Goal: Information Seeking & Learning: Check status

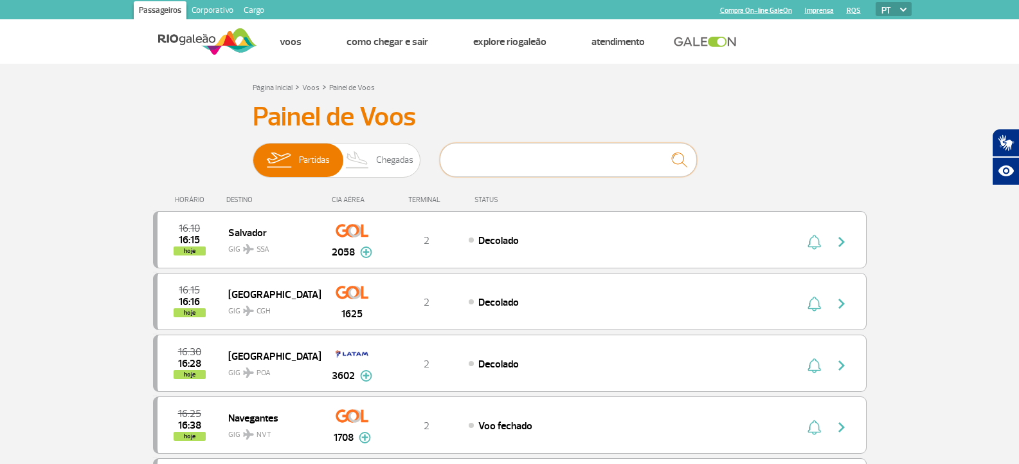
click at [480, 169] on input "text" at bounding box center [568, 160] width 257 height 34
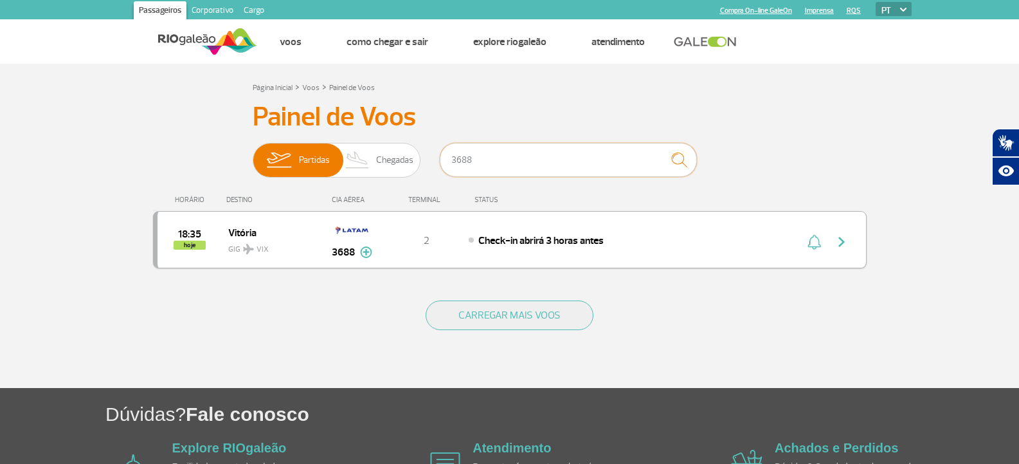
type input "3688"
click at [553, 235] on span "Check-in abrirá 3 horas antes" at bounding box center [540, 240] width 125 height 13
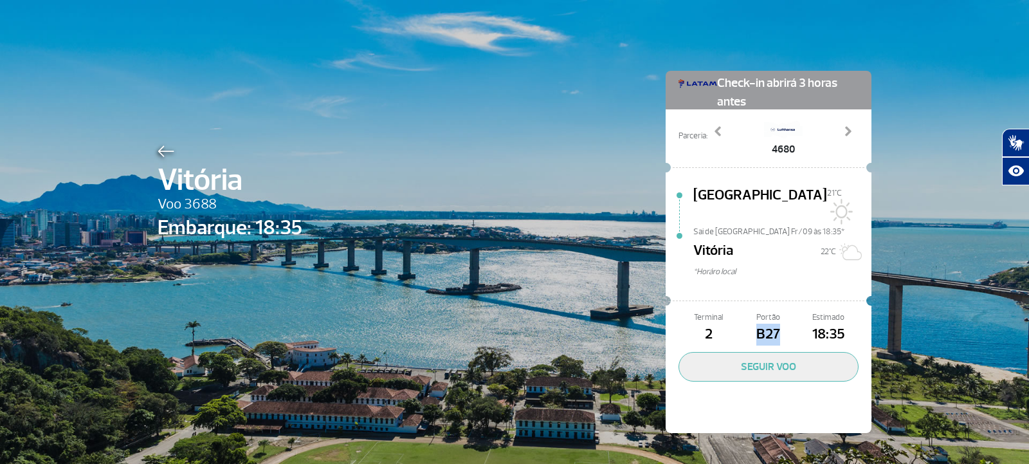
drag, startPoint x: 750, startPoint y: 312, endPoint x: 789, endPoint y: 323, distance: 41.5
click at [789, 323] on span "B27" at bounding box center [768, 334] width 60 height 22
click at [152, 150] on div "Vitória Voo 3688 Embarque: 18:35 Check-in abrirá 3 horas antes Parceria: 4680 8…" at bounding box center [514, 232] width 733 height 465
click at [171, 147] on div at bounding box center [230, 148] width 145 height 15
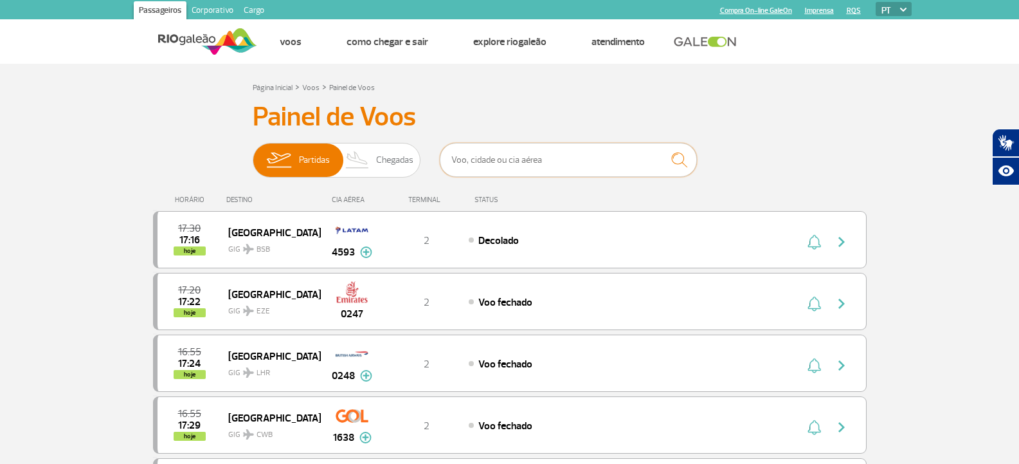
click at [480, 165] on input "text" at bounding box center [568, 160] width 257 height 34
type input "vitoria"
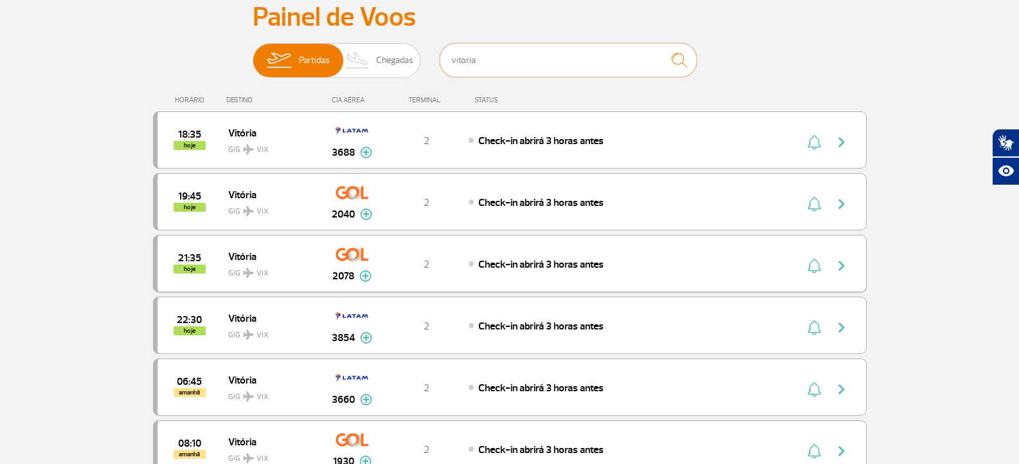
scroll to position [129, 0]
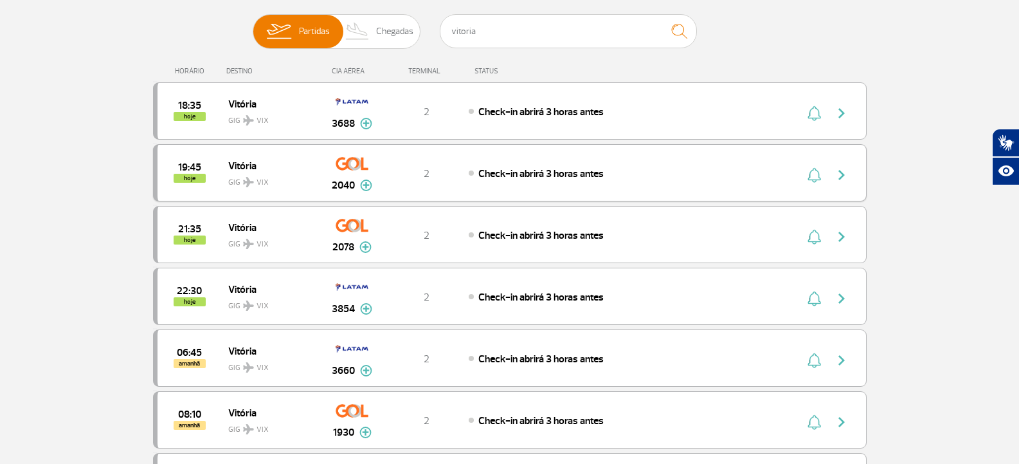
click at [558, 188] on div "19:45 hoje Vitória GIG VIX 2040 2 Check-in abrirá 3 horas antes Parcerias: Air …" at bounding box center [510, 172] width 714 height 57
click at [532, 158] on div "19:45 hoje Vitória GIG VIX 2040 2 Check-in abrirá 3 horas antes Parcerias: Air …" at bounding box center [510, 172] width 714 height 57
click at [535, 172] on span "Check-in abrirá 3 horas antes" at bounding box center [540, 173] width 125 height 13
